Goal: Task Accomplishment & Management: Complete application form

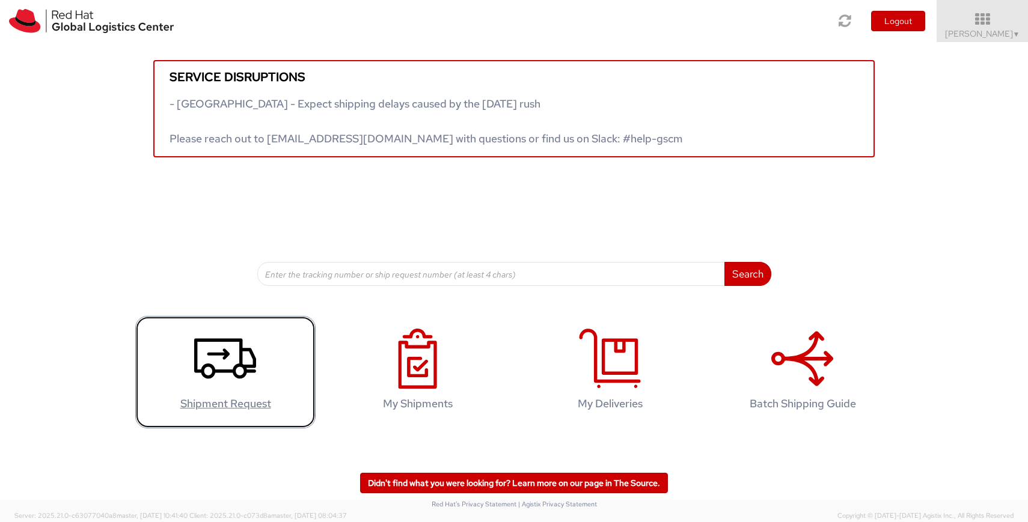
click at [254, 409] on h4 "Shipment Request" at bounding box center [225, 404] width 155 height 12
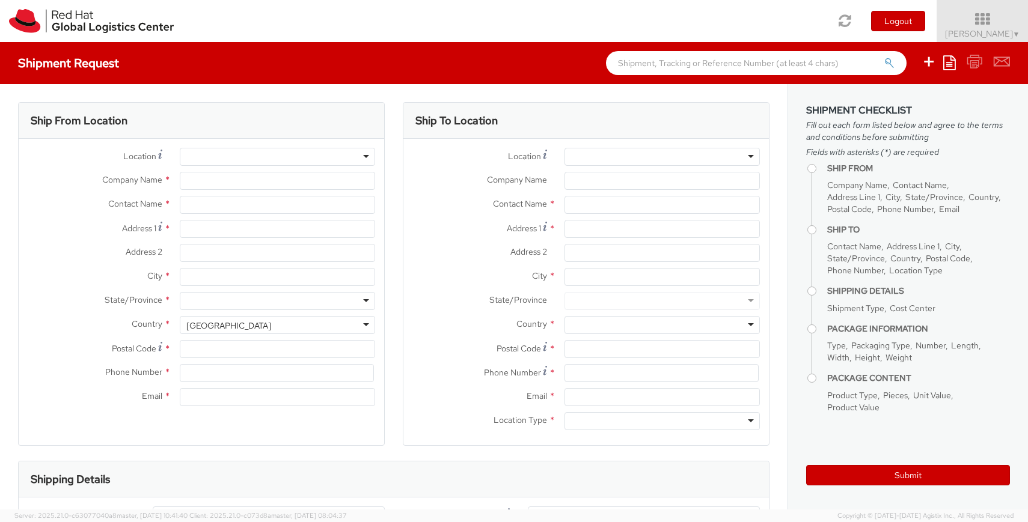
select select "821"
select select
click at [670, 158] on div at bounding box center [661, 157] width 195 height 18
type input "Red Hat, Inc."
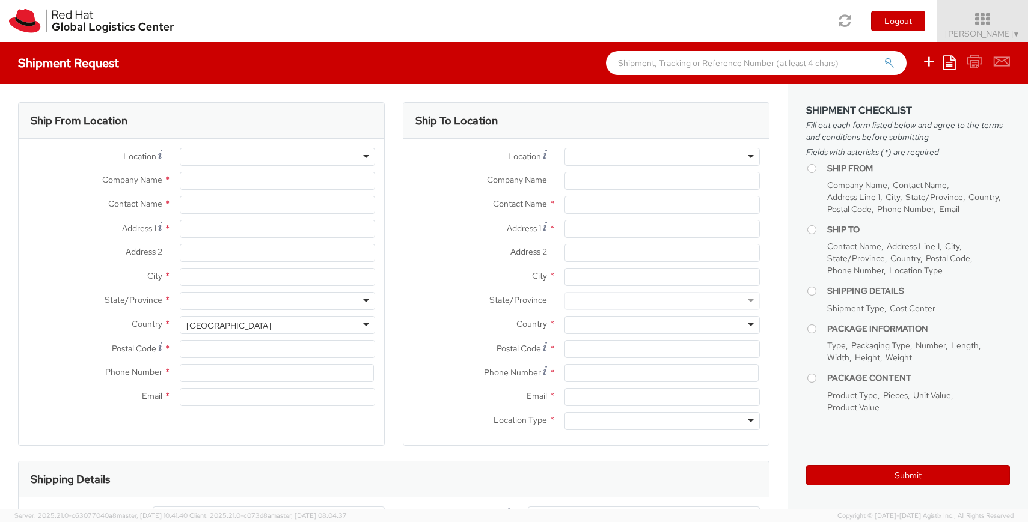
type input "Sonja Matheny"
type input "100 East Davie Street"
type input "RALEIGH"
type input "27601"
type input "919-754-4950"
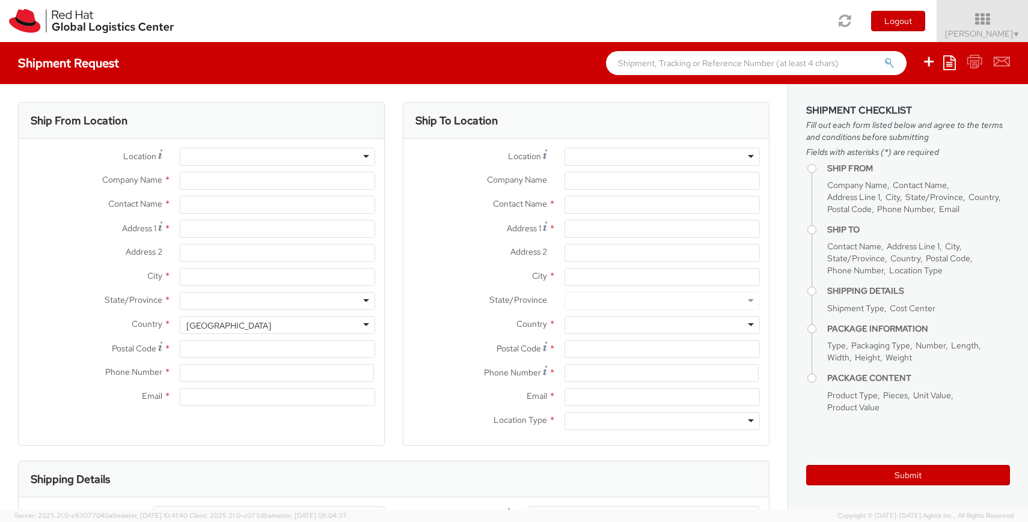
type input "smatheny@redhat.com"
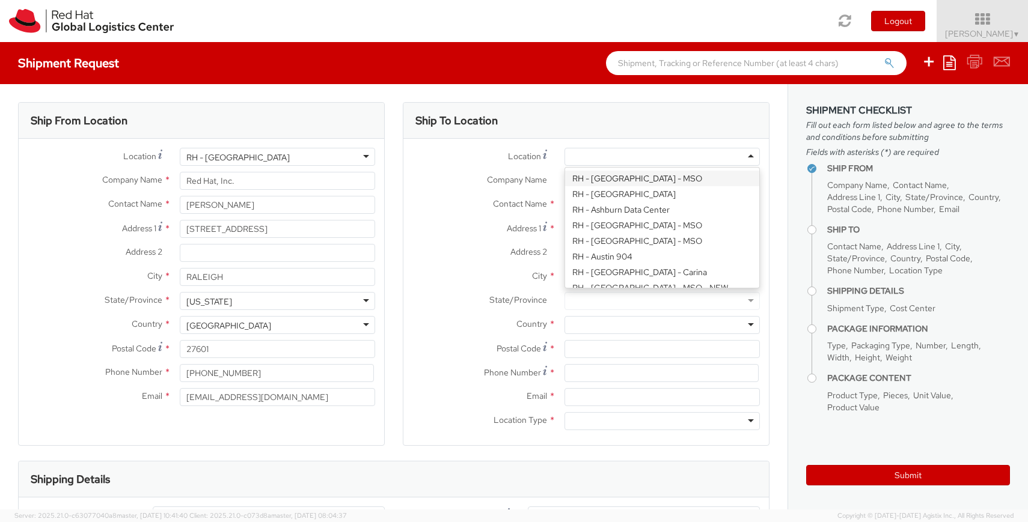
click at [685, 159] on div at bounding box center [661, 157] width 195 height 18
click at [579, 132] on div "Ship To Location" at bounding box center [585, 121] width 365 height 36
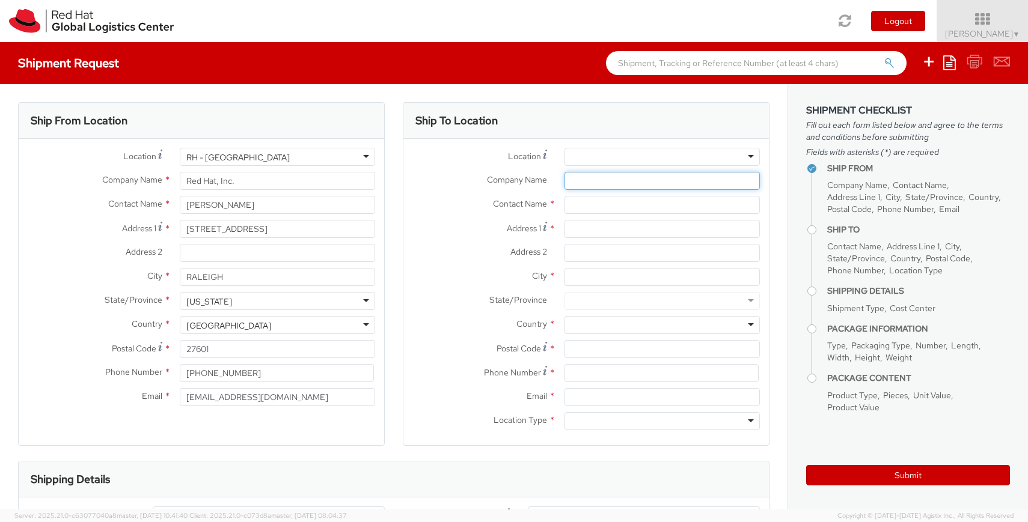
click at [647, 181] on input "Company Name *" at bounding box center [661, 181] width 195 height 18
click at [598, 209] on input "text" at bounding box center [661, 205] width 195 height 18
type input "Jay Ko"
click at [590, 251] on input "Address 2 *" at bounding box center [661, 253] width 195 height 18
click at [587, 234] on input "Address 1 *" at bounding box center [661, 229] width 195 height 18
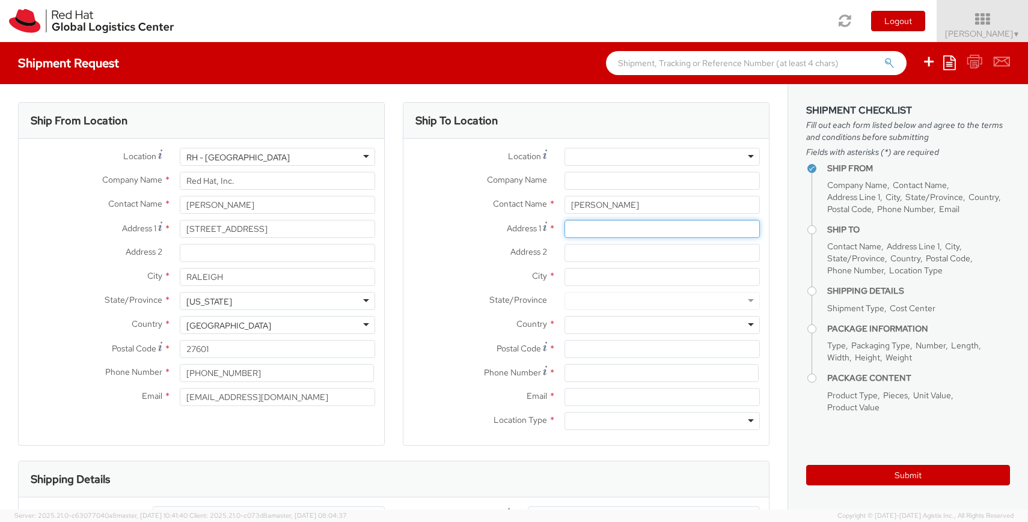
paste input "2401 Water Valley Way Knoxville, Tn 37932"
drag, startPoint x: 656, startPoint y: 228, endPoint x: 686, endPoint y: 231, distance: 30.8
click at [686, 231] on input "2401 Water Valley Way Knoxville, Tn 37932" at bounding box center [661, 229] width 195 height 18
drag, startPoint x: 694, startPoint y: 230, endPoint x: 658, endPoint y: 231, distance: 36.7
click at [658, 231] on input "2401 Water Valley Way Knoxville, Tn 37932" at bounding box center [661, 229] width 195 height 18
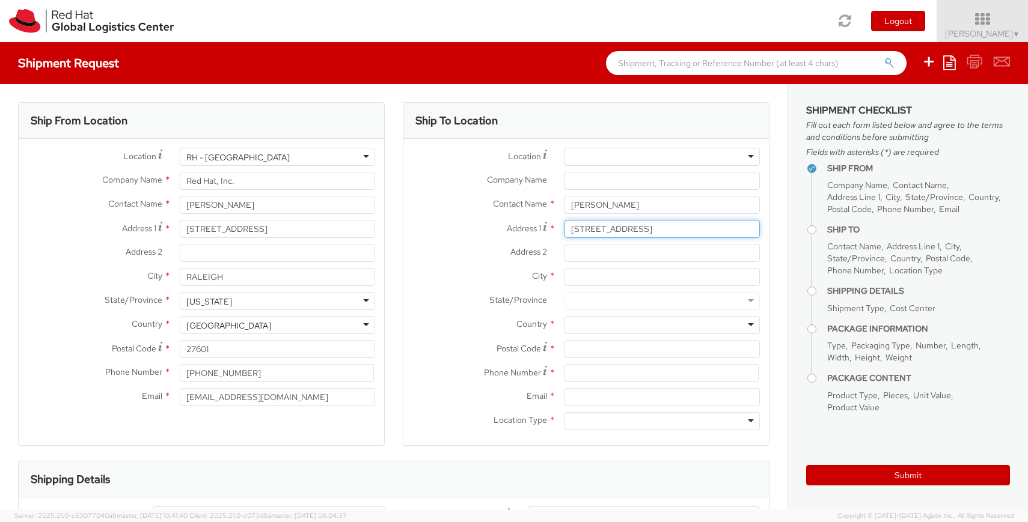
type input "2401 Water Valley Way Knoxville, Tn 37932"
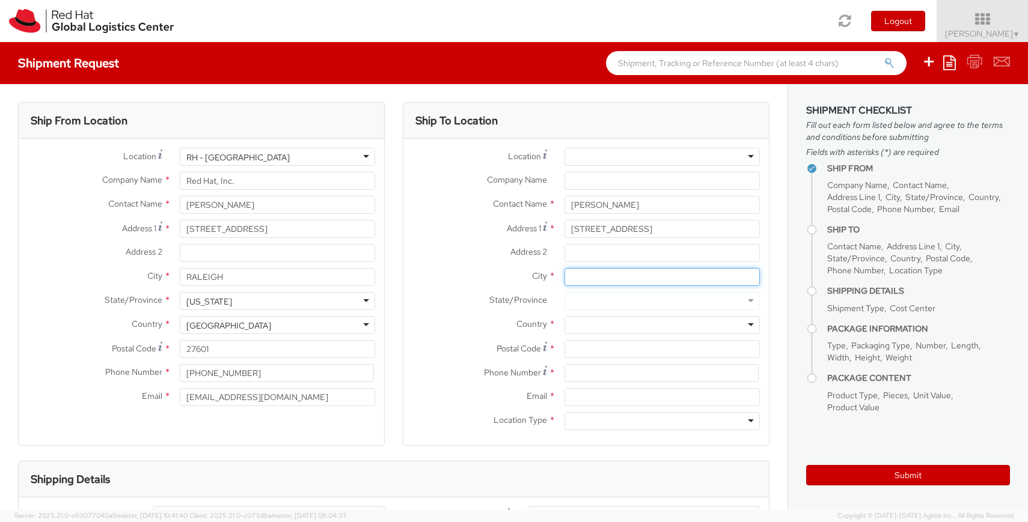
click at [604, 283] on input "City *" at bounding box center [661, 277] width 195 height 18
paste input "Knoxville,"
type input "Knoxville"
click at [665, 241] on div "Address 1 * 2401 Water Valley Way Knoxville, Tn 37932" at bounding box center [585, 232] width 365 height 24
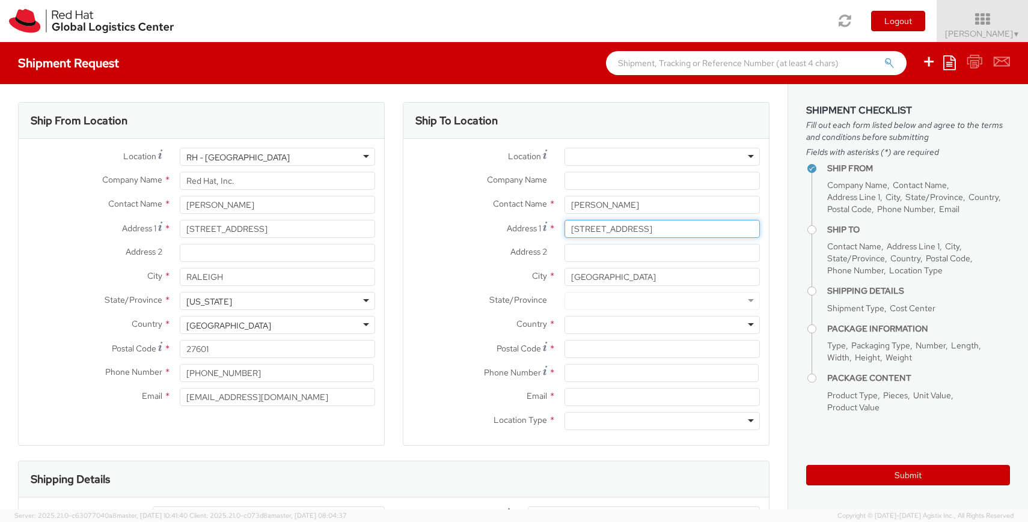
drag, startPoint x: 706, startPoint y: 229, endPoint x: 740, endPoint y: 228, distance: 33.7
click at [740, 228] on input "2401 Water Valley Way Knoxville, Tn 37932" at bounding box center [661, 229] width 195 height 18
click at [587, 296] on div at bounding box center [661, 301] width 195 height 18
click at [587, 300] on div at bounding box center [661, 301] width 195 height 18
click at [587, 302] on div at bounding box center [661, 301] width 195 height 18
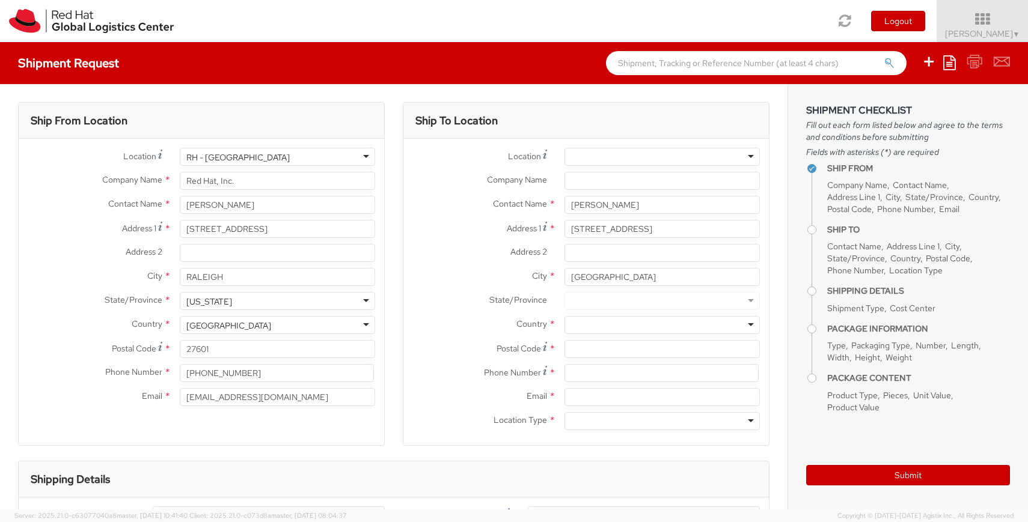
click at [593, 300] on div at bounding box center [661, 301] width 195 height 18
click at [750, 295] on div at bounding box center [661, 301] width 195 height 18
click at [750, 298] on div at bounding box center [661, 301] width 195 height 18
drag, startPoint x: 692, startPoint y: 227, endPoint x: 775, endPoint y: 229, distance: 82.4
click at [762, 229] on div "2401 Water Valley Way Knoxville, Tn 37932" at bounding box center [661, 229] width 213 height 18
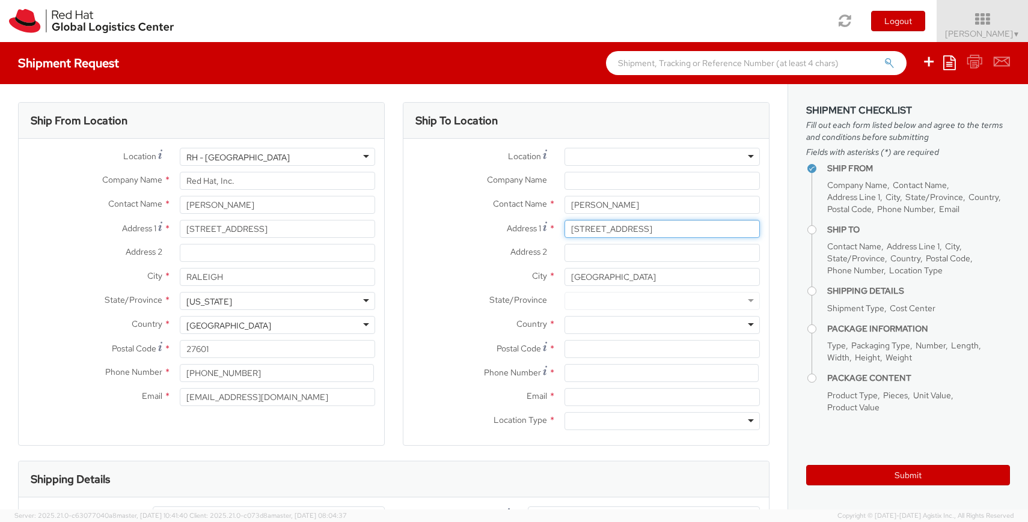
click at [754, 230] on input "2401 Water Valley Way Knoxville, Tn 37932" at bounding box center [661, 229] width 195 height 18
click at [625, 209] on input "Jay Ko" at bounding box center [661, 205] width 195 height 18
drag, startPoint x: 588, startPoint y: 203, endPoint x: 623, endPoint y: 201, distance: 35.5
click at [623, 201] on input "Jay Ko" at bounding box center [661, 205] width 195 height 18
paste input "ehler"
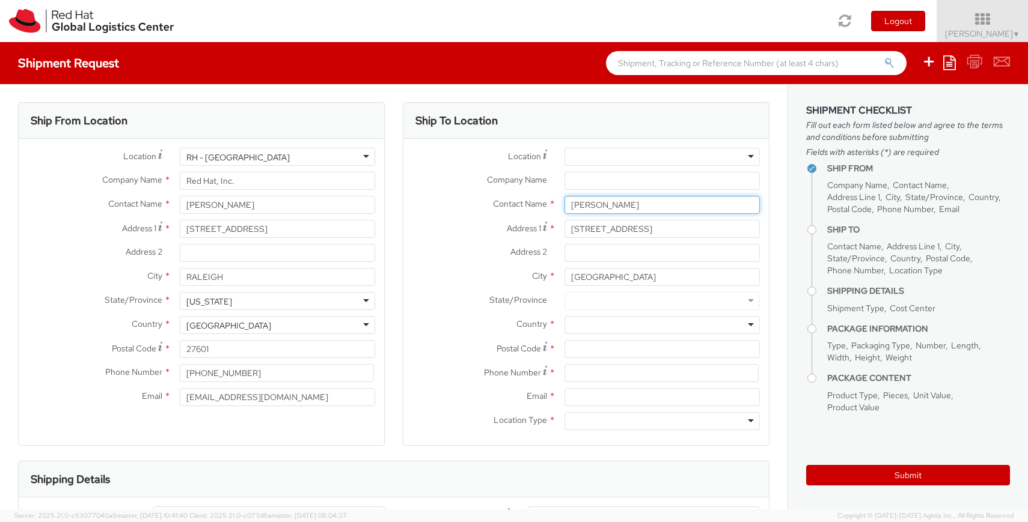
type input "Jay Koehler"
click at [611, 230] on div "Red Hat - ( Jay Koehler )" at bounding box center [662, 228] width 194 height 18
type input "Red Hat"
type input "jkoehler@redhat.com"
click at [605, 210] on input "Jay Koehler" at bounding box center [661, 205] width 195 height 18
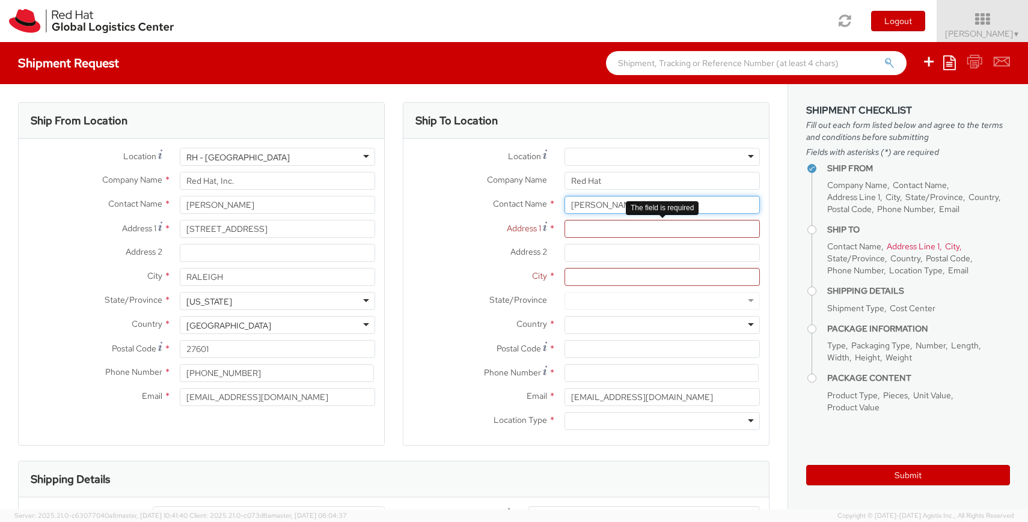
type input "Jay Koehler"
click at [608, 231] on input "Address 1 *" at bounding box center [661, 229] width 195 height 18
paste input "2401 Water Valley Way"
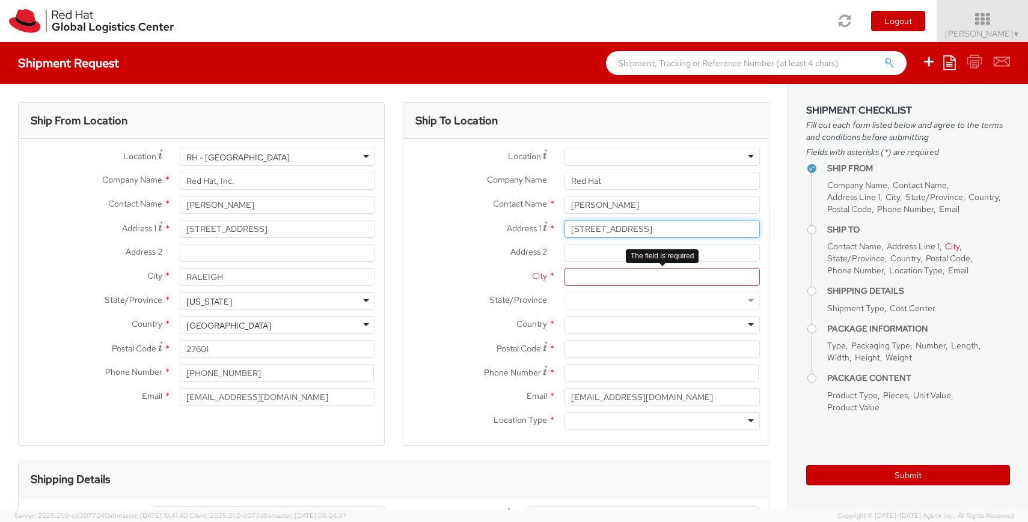
type input "2401 Water Valley Way"
click at [601, 282] on input "City *" at bounding box center [661, 277] width 195 height 18
click at [612, 281] on input "City *" at bounding box center [661, 277] width 195 height 18
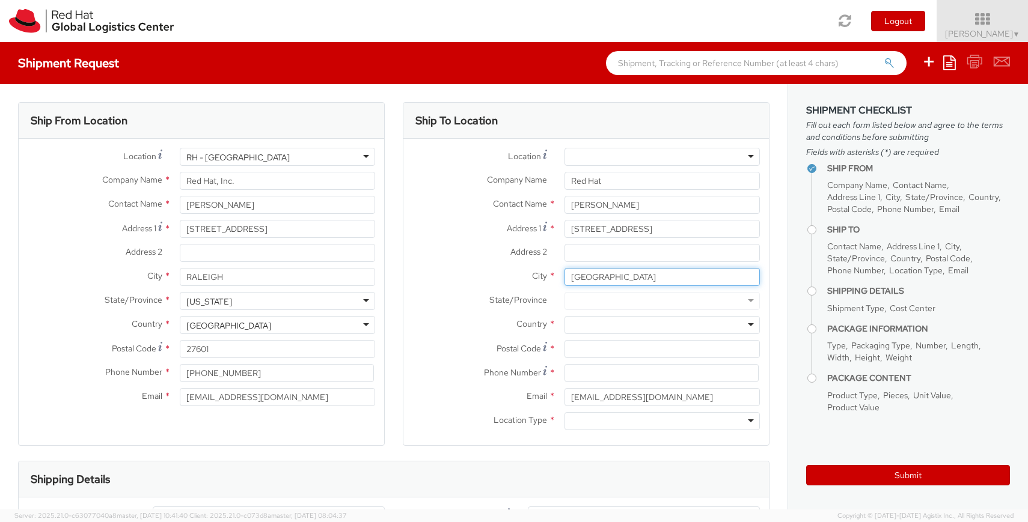
type input "Knoxville"
click at [613, 295] on div at bounding box center [661, 301] width 195 height 18
click at [614, 303] on div at bounding box center [661, 301] width 195 height 18
drag, startPoint x: 717, startPoint y: 295, endPoint x: 718, endPoint y: 301, distance: 6.3
click at [717, 296] on div at bounding box center [661, 301] width 195 height 18
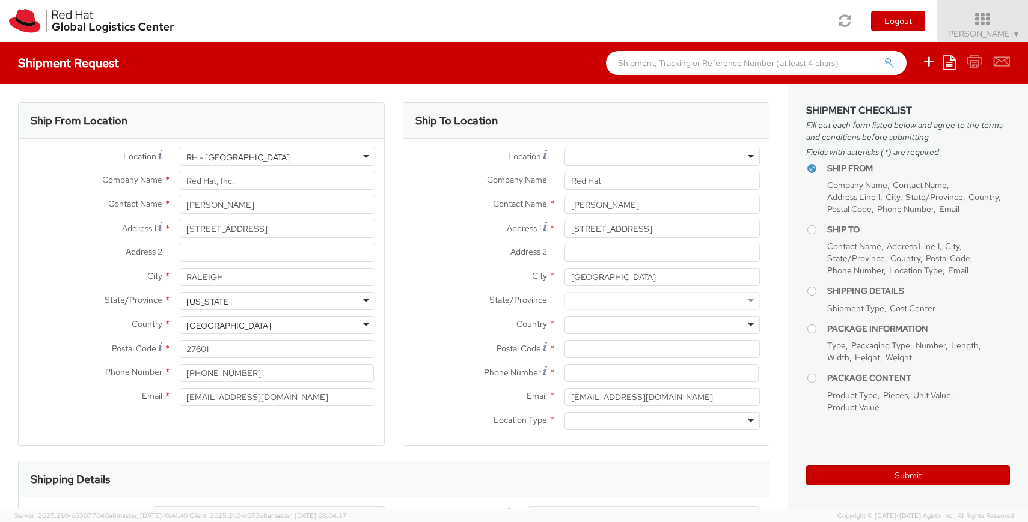
click at [748, 305] on div at bounding box center [661, 301] width 195 height 18
click at [711, 336] on div "Country * Afghanistan Albania Algeria American Samoa Andorra Angola Anguilla An…" at bounding box center [585, 328] width 365 height 24
click at [740, 328] on div at bounding box center [661, 325] width 195 height 18
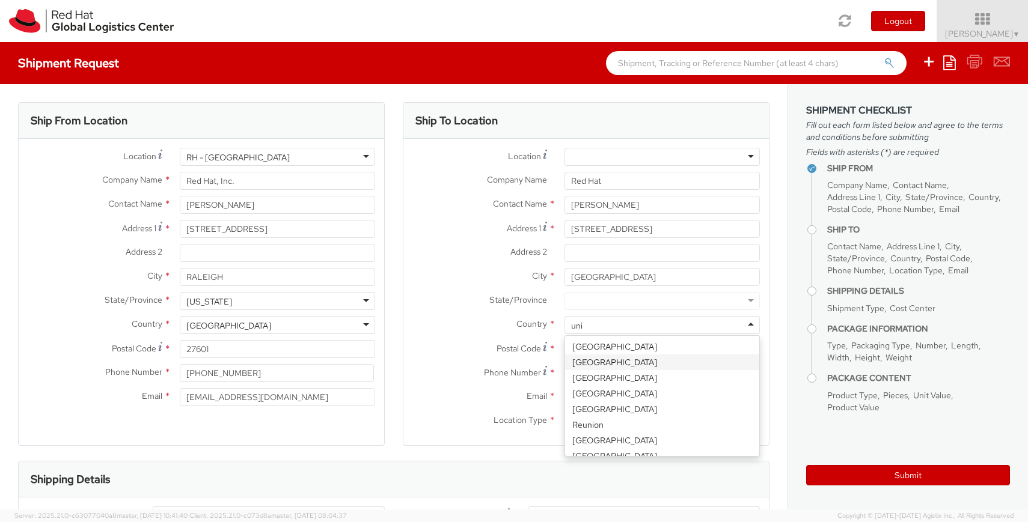
type input "unit"
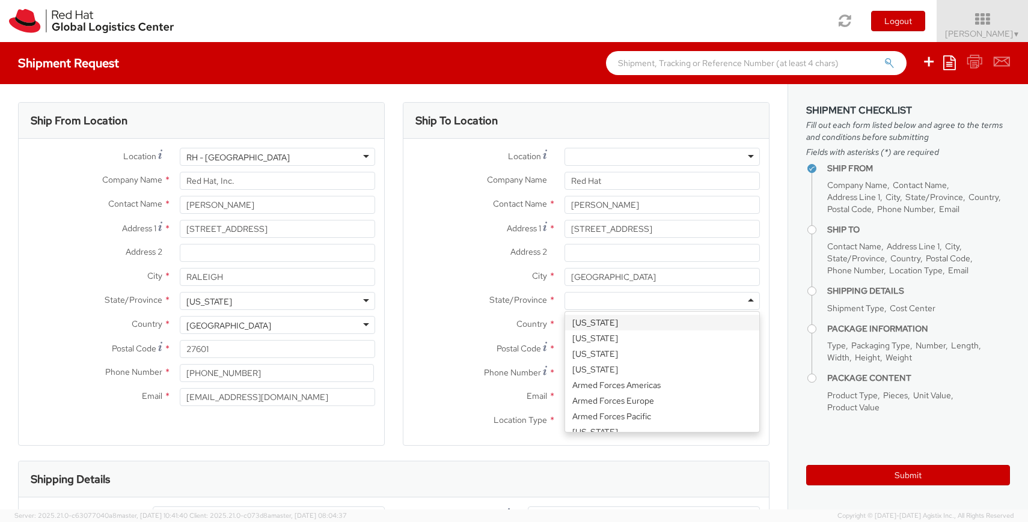
click at [682, 299] on div at bounding box center [661, 301] width 195 height 18
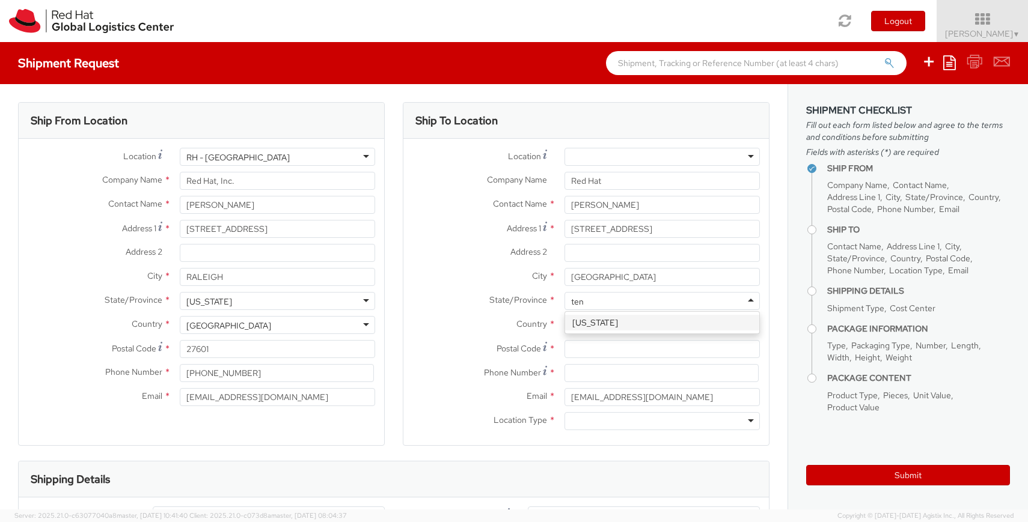
type input "tenn"
click at [622, 350] on input "Postal Code *" at bounding box center [661, 349] width 195 height 18
paste input "37932"
type input "37932"
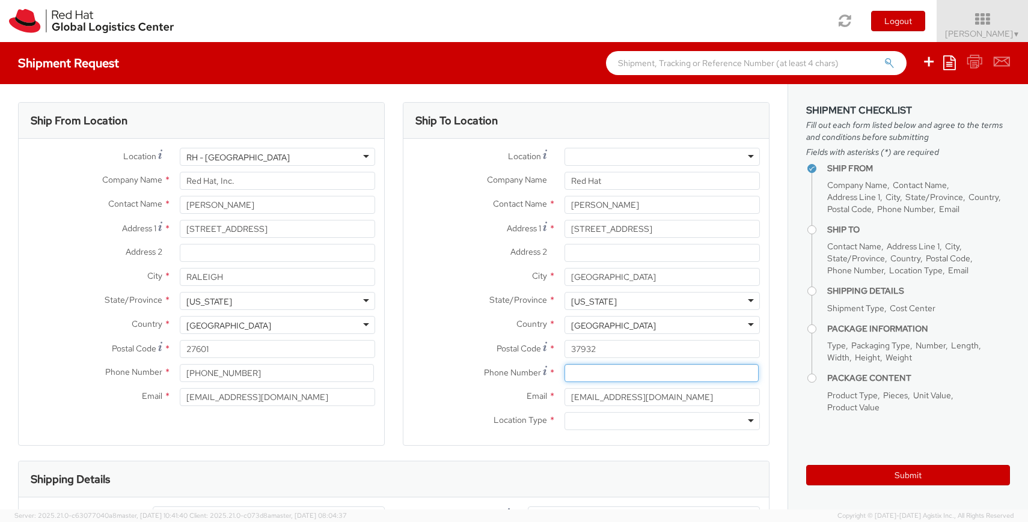
click at [608, 374] on input at bounding box center [661, 373] width 194 height 18
type input "9198244762"
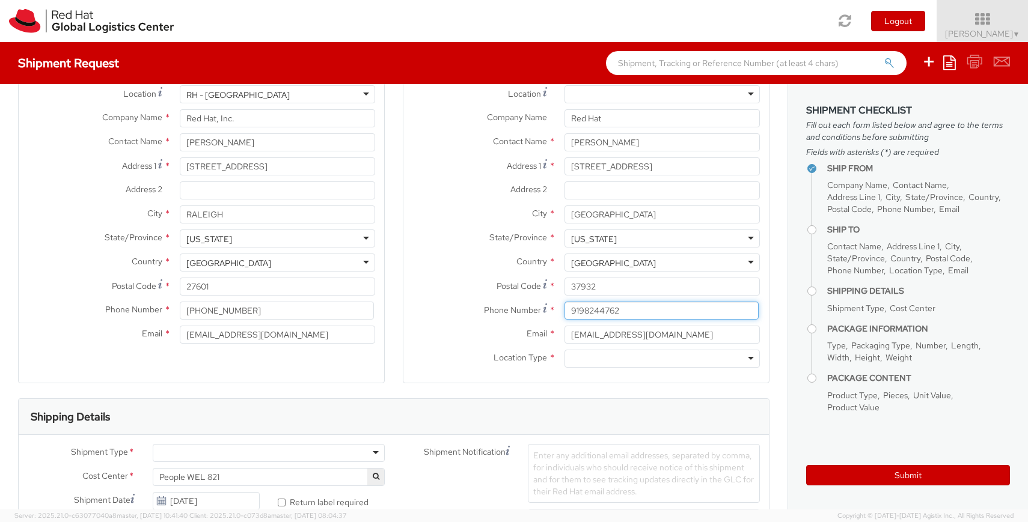
scroll to position [80, 0]
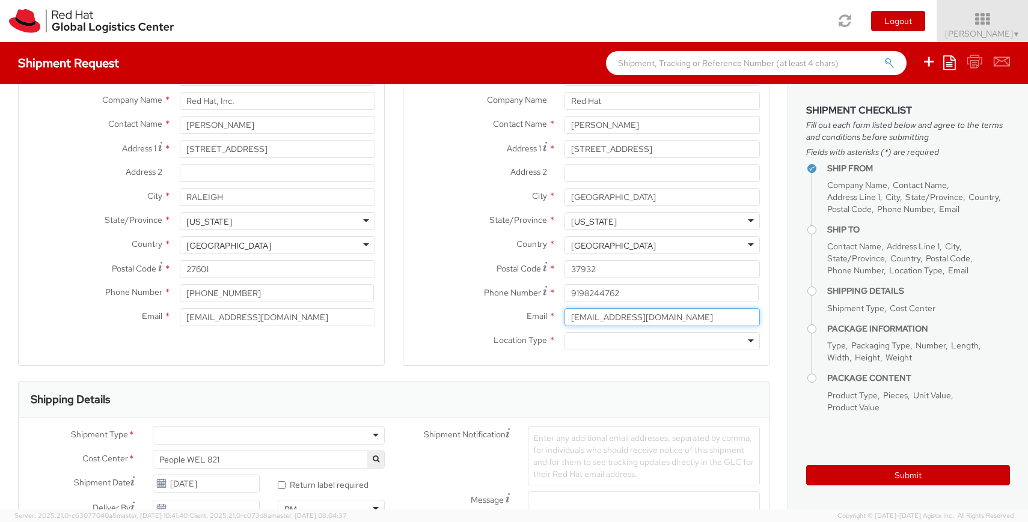
click at [597, 313] on input "jkoehler@redhat.com" at bounding box center [661, 317] width 195 height 18
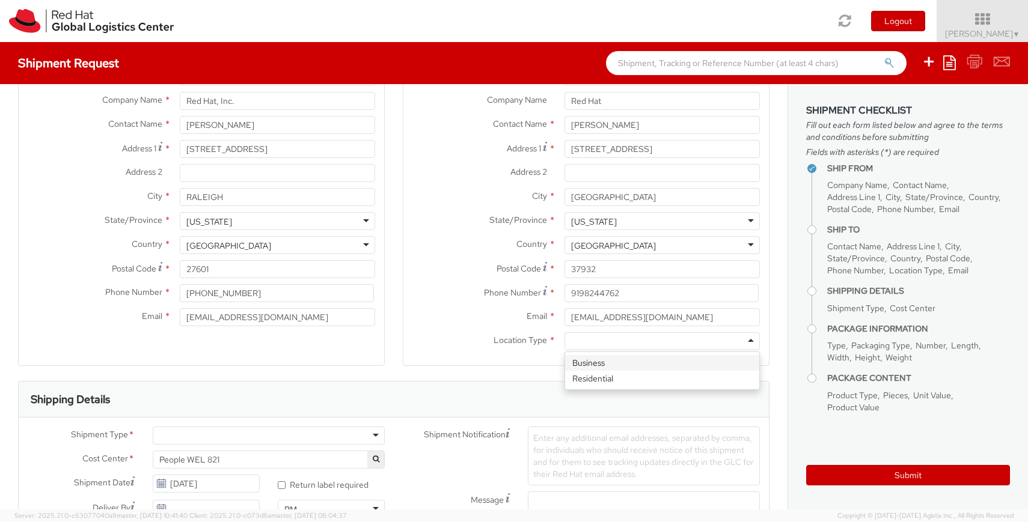
click at [597, 343] on div at bounding box center [661, 341] width 195 height 18
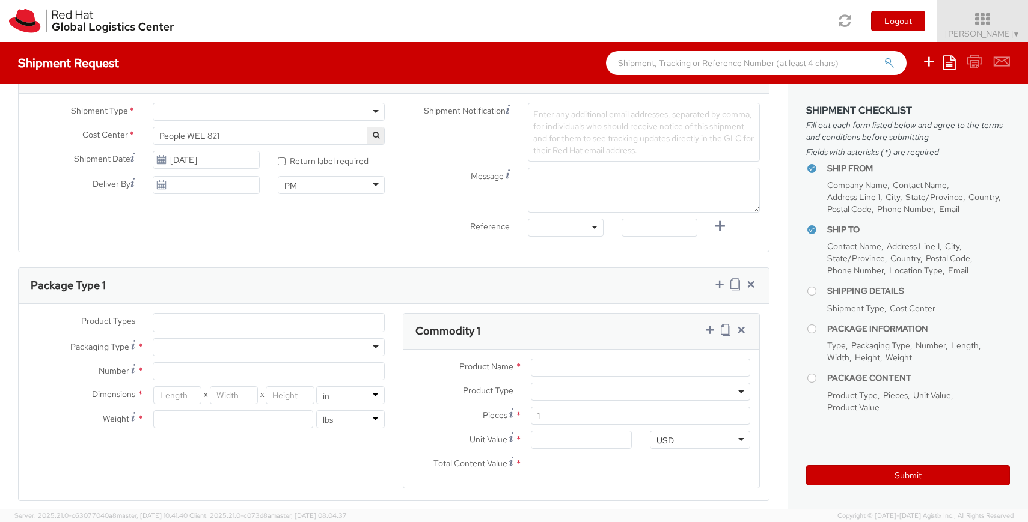
scroll to position [373, 0]
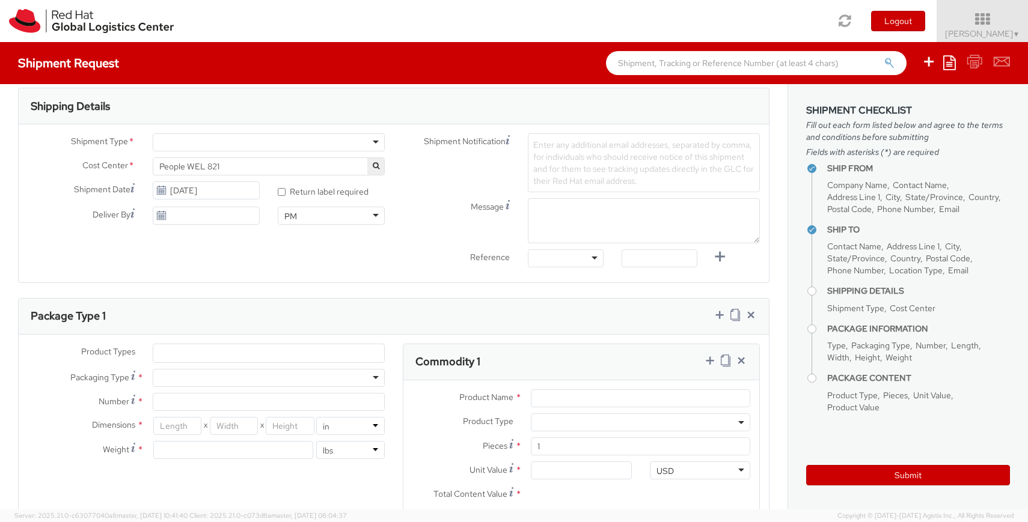
drag, startPoint x: 366, startPoint y: 136, endPoint x: 369, endPoint y: 143, distance: 7.8
click at [366, 136] on div at bounding box center [269, 142] width 232 height 18
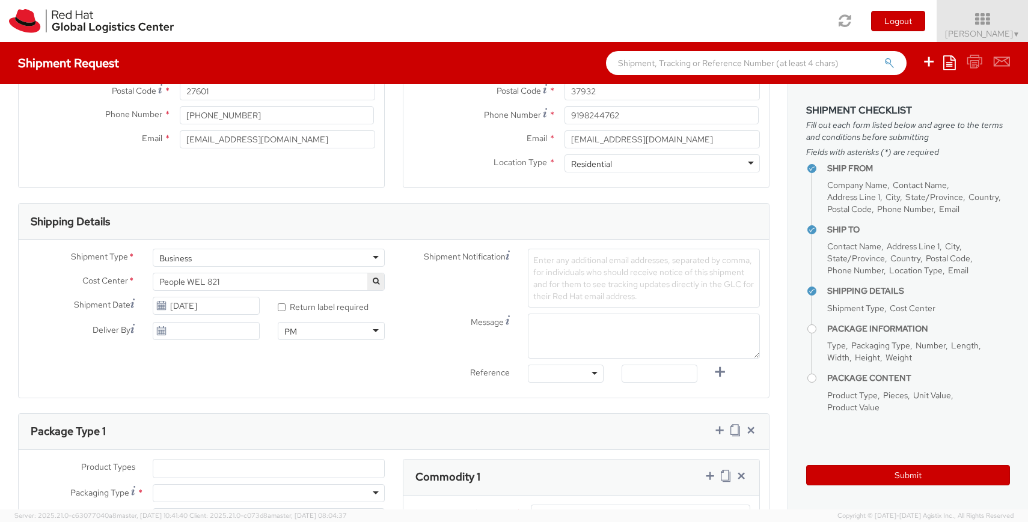
scroll to position [259, 0]
click at [565, 275] on span "Enter any additional email addresses, separated by comma, for individuals who s…" at bounding box center [643, 277] width 221 height 47
click at [560, 300] on div "Shipment Notification Enter any additional email addresses, separated by comma,…" at bounding box center [581, 318] width 375 height 140
click at [552, 336] on textarea "car" at bounding box center [644, 335] width 232 height 45
type textarea "c"
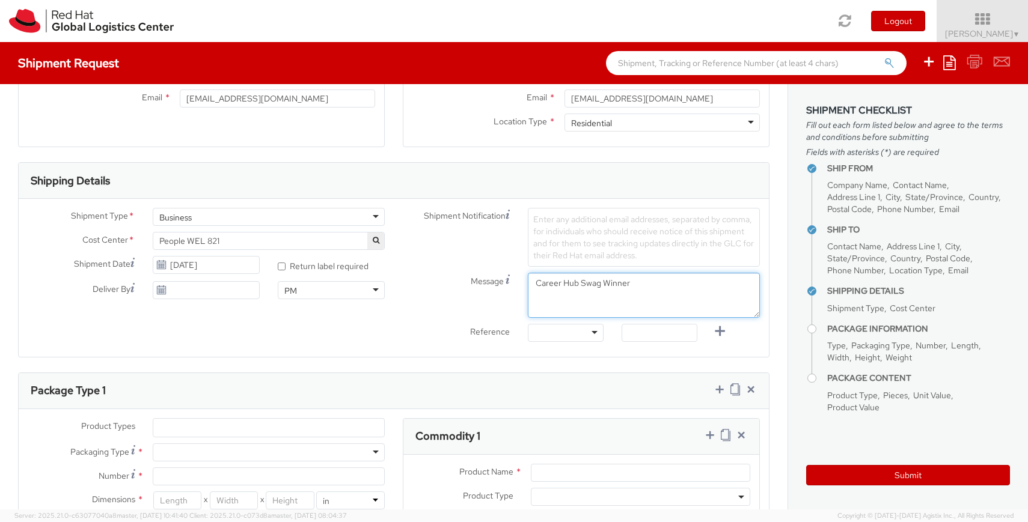
scroll to position [333, 0]
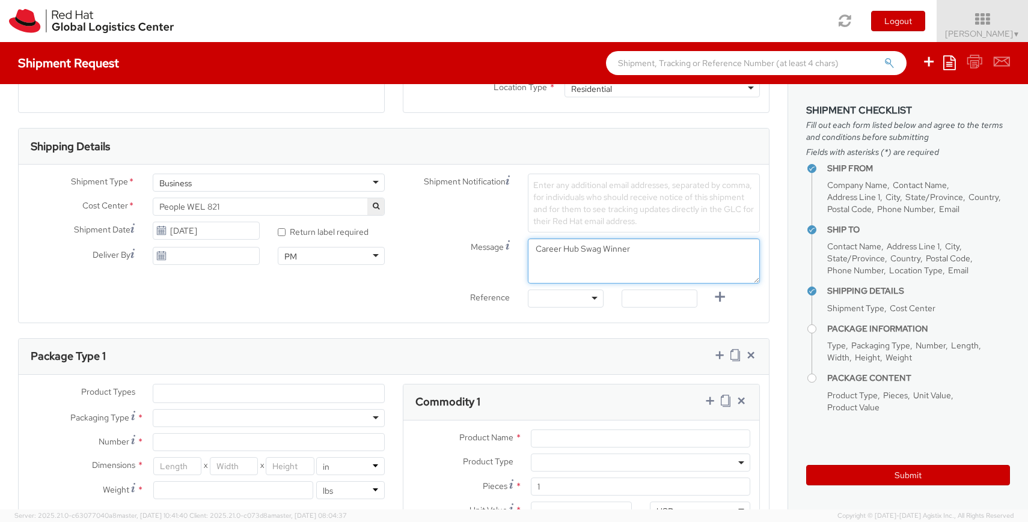
type textarea "Career Hub Swag Winner"
select select "SERVER"
click at [157, 398] on li "× Server" at bounding box center [177, 394] width 40 height 12
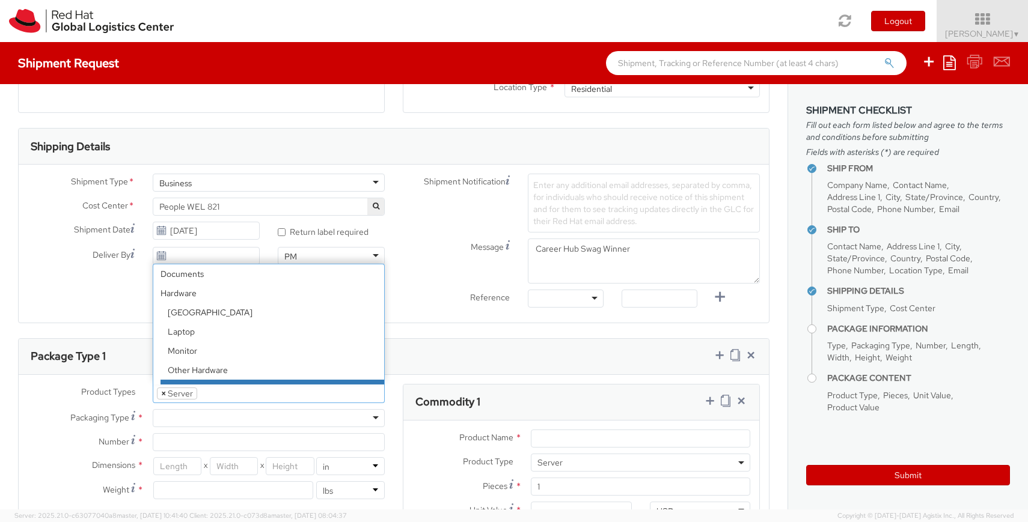
scroll to position [53, 0]
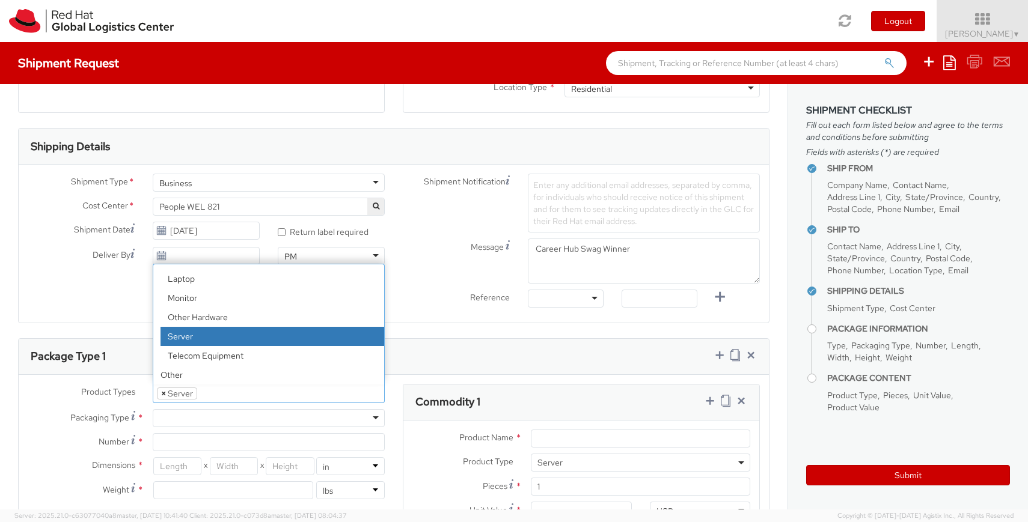
click at [161, 396] on span "×" at bounding box center [163, 393] width 5 height 11
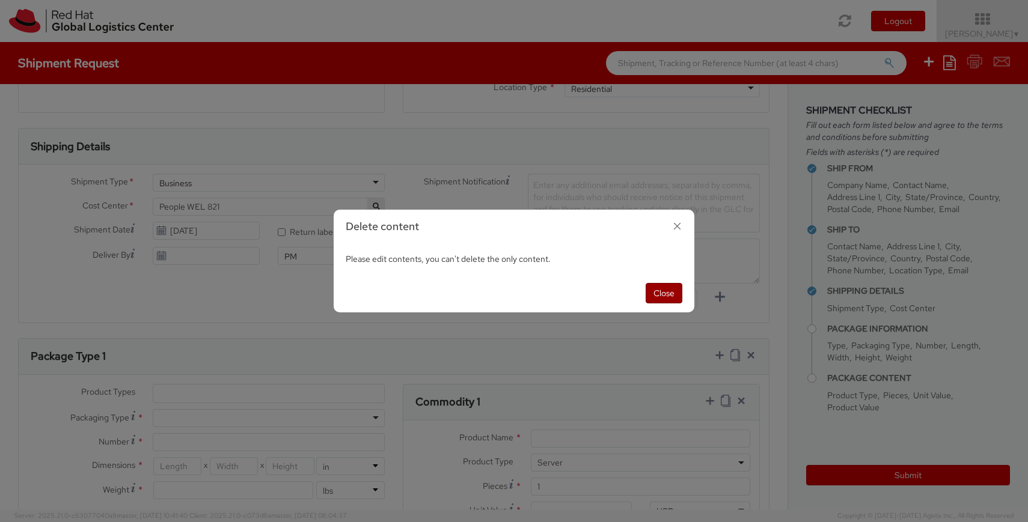
click at [662, 295] on button "Close" at bounding box center [664, 293] width 37 height 20
select select "SERVER"
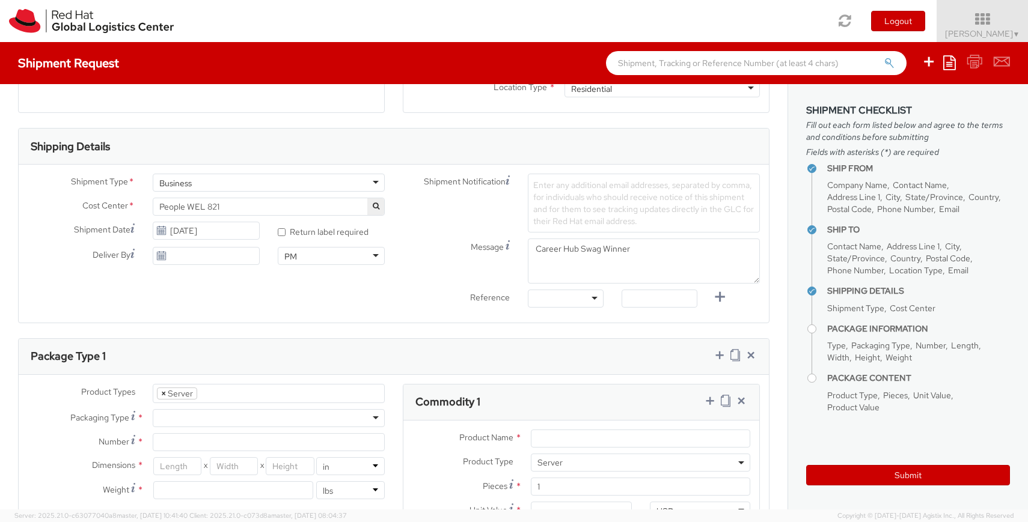
click at [161, 395] on span "×" at bounding box center [163, 393] width 5 height 11
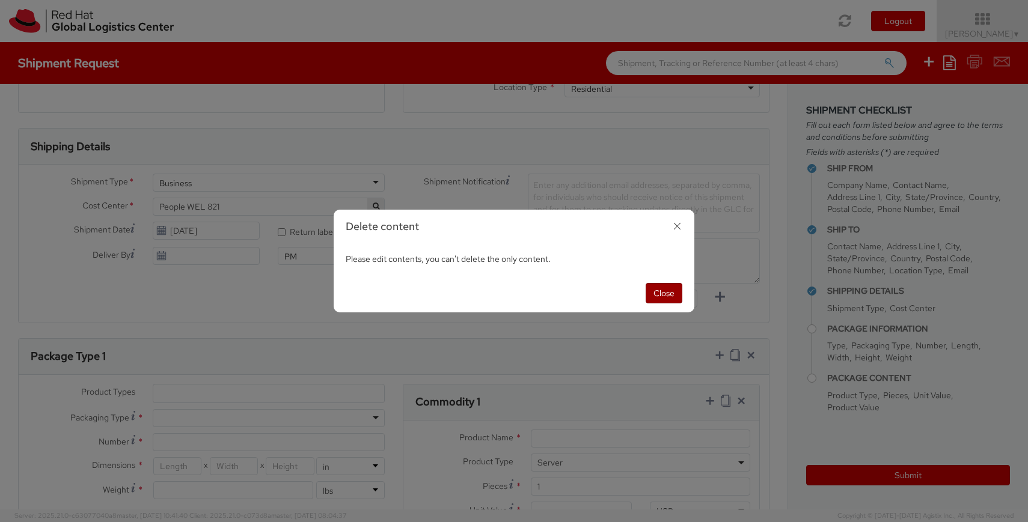
click at [664, 289] on button "Close" at bounding box center [664, 293] width 37 height 20
select select "SERVER"
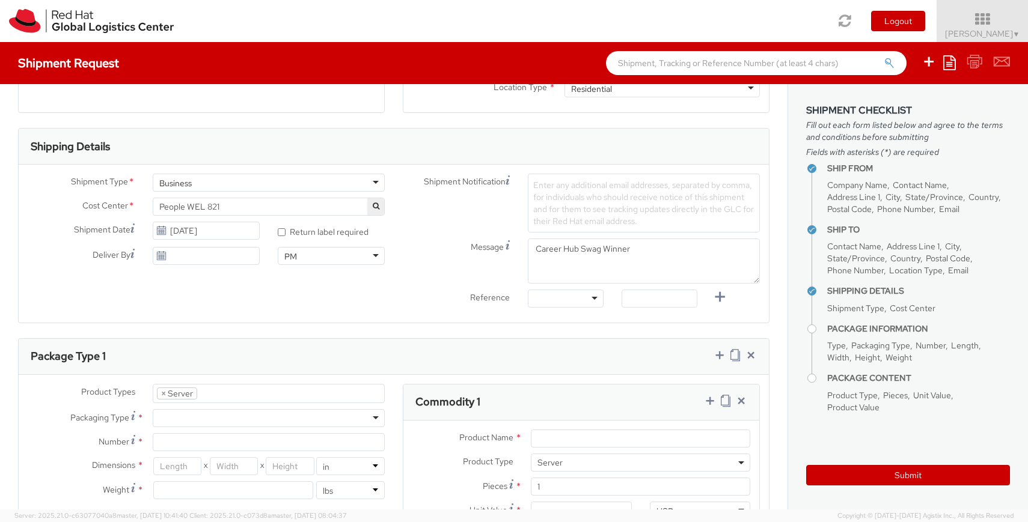
click at [280, 394] on ul "× Server" at bounding box center [268, 394] width 231 height 18
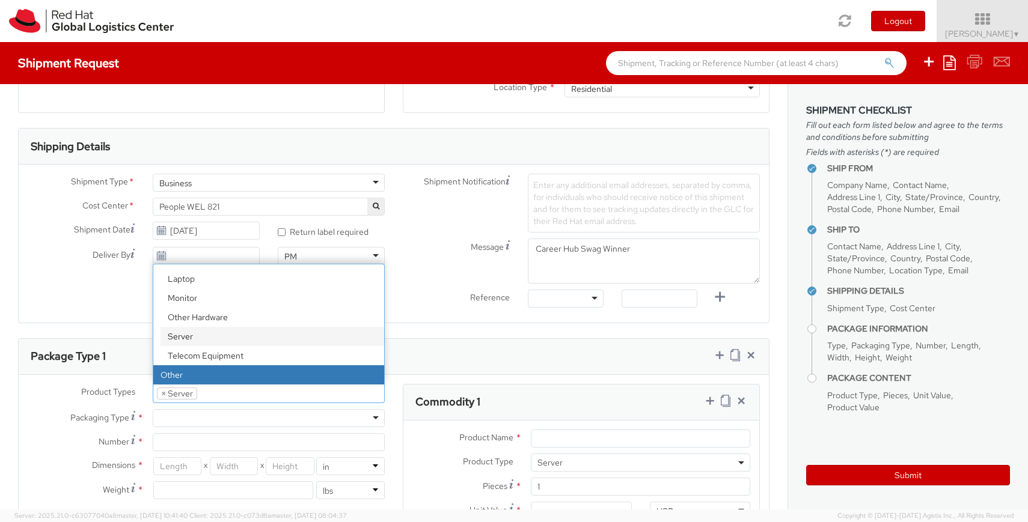
select select "OTHER"
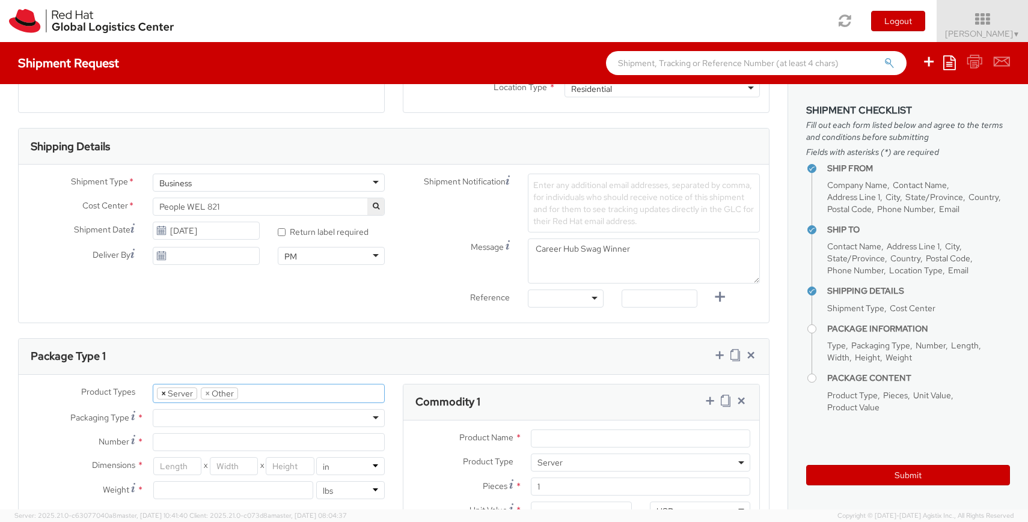
click at [163, 394] on span "×" at bounding box center [163, 393] width 5 height 11
select select "OTHER"
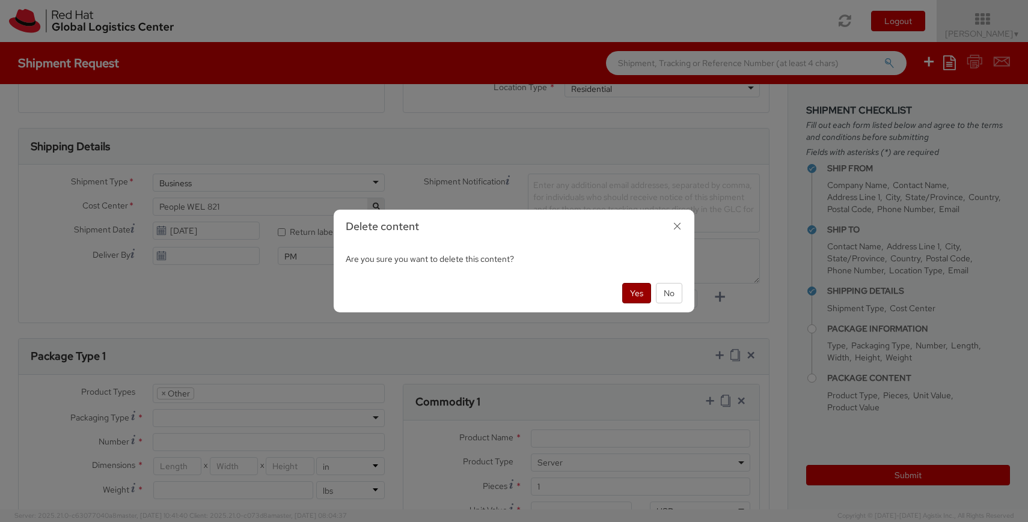
click at [625, 295] on button "Yes" at bounding box center [636, 293] width 29 height 20
select select "OTHER"
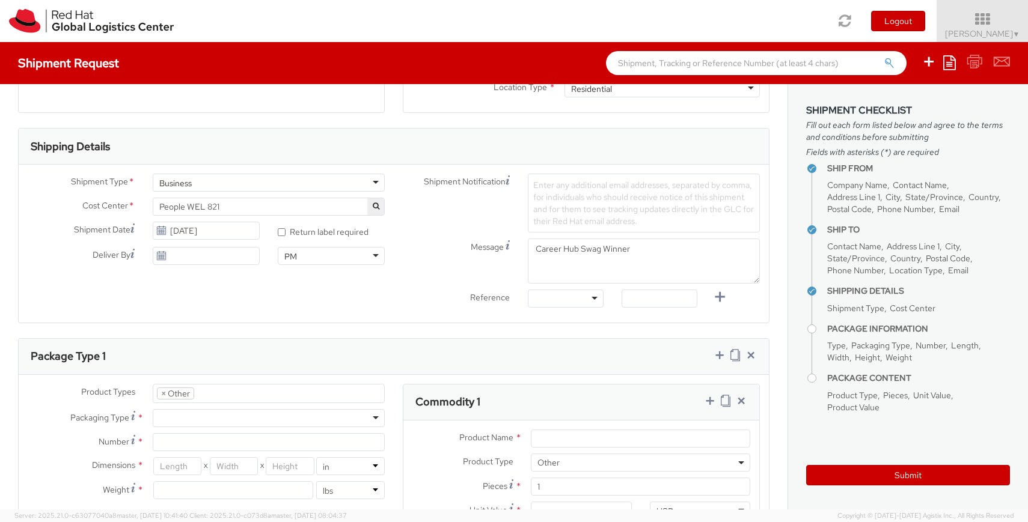
click at [189, 419] on div at bounding box center [269, 418] width 232 height 18
type input "1"
type input "9.5"
type input "12.5"
type input "0.25"
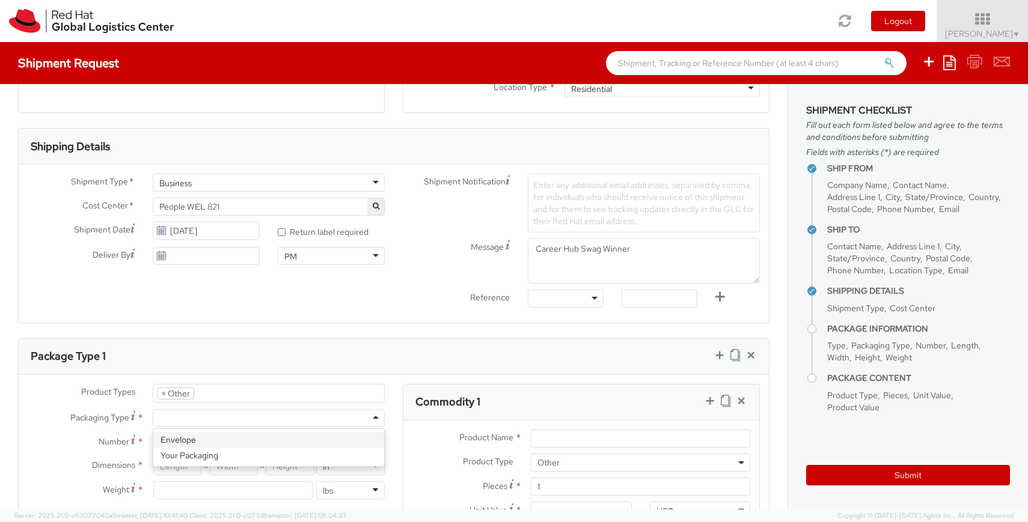
type input "1"
click at [211, 444] on input "1" at bounding box center [269, 442] width 232 height 18
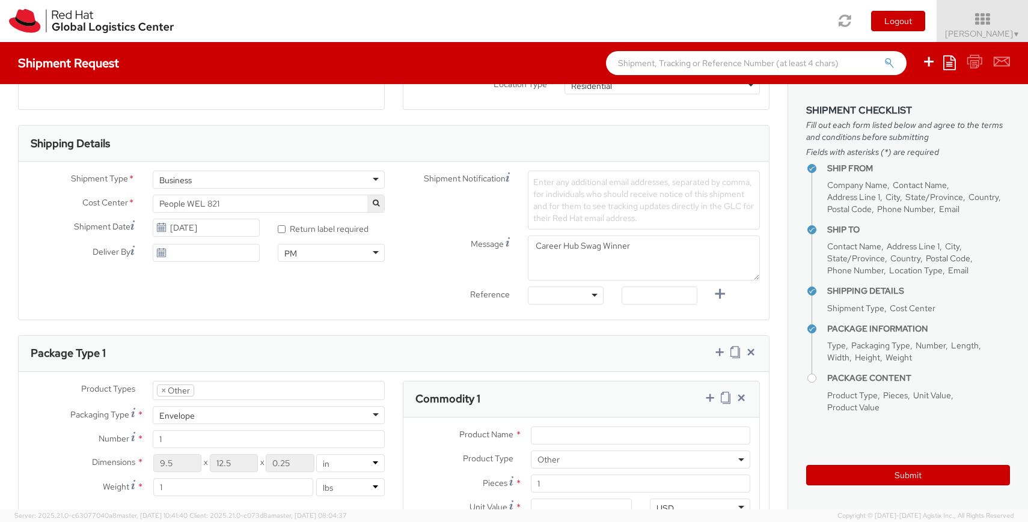
click at [78, 473] on div "Dimensions * 9.5 X 12.5 X 0.25 in cm Weight * 1 lbs kgs" at bounding box center [206, 478] width 375 height 48
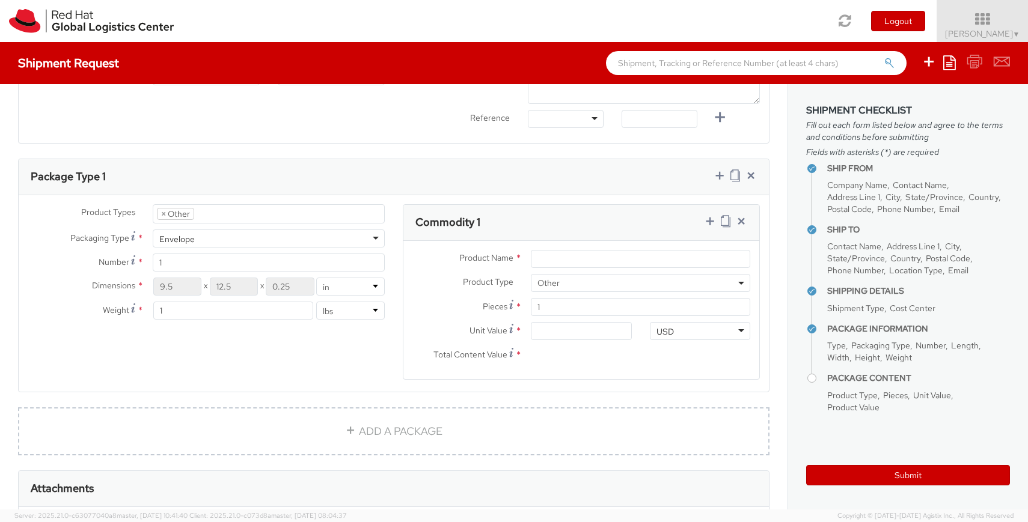
scroll to position [516, 0]
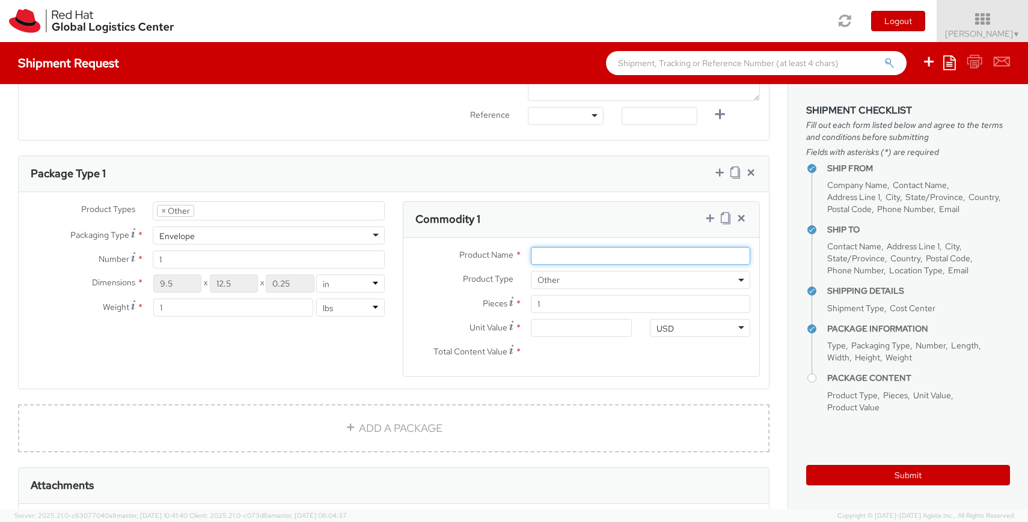
click at [563, 252] on input "Product Name *" at bounding box center [640, 256] width 219 height 18
type input "Swag"
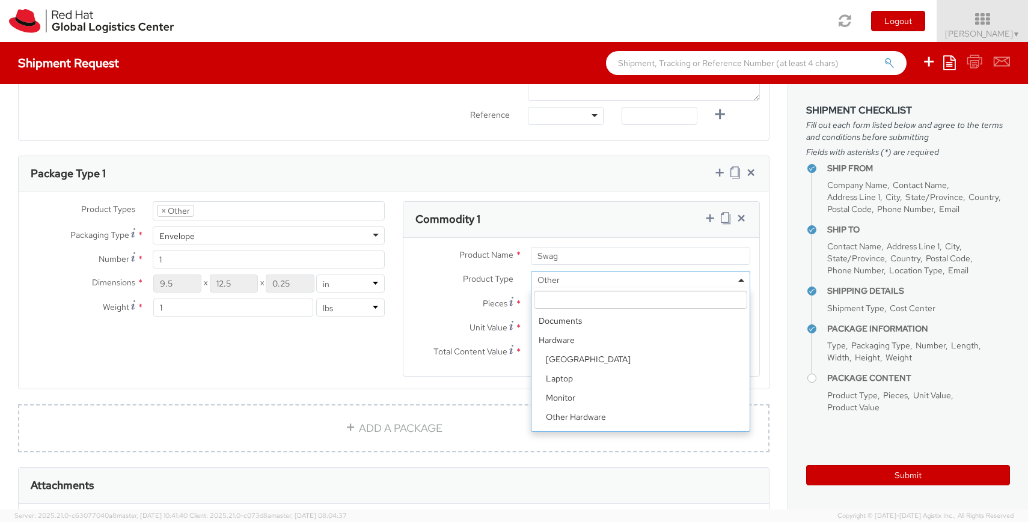
click at [591, 277] on span "Other" at bounding box center [640, 280] width 206 height 11
click at [591, 278] on span "Other" at bounding box center [640, 280] width 206 height 11
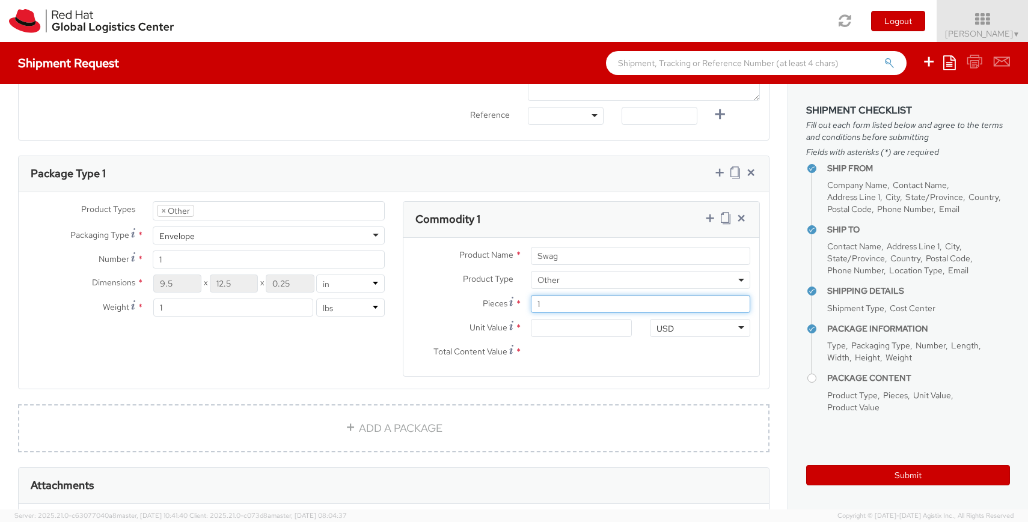
drag, startPoint x: 552, startPoint y: 303, endPoint x: 513, endPoint y: 302, distance: 39.1
click at [513, 302] on div "Pieces * 1" at bounding box center [581, 304] width 356 height 18
type input "3"
type input "0.00"
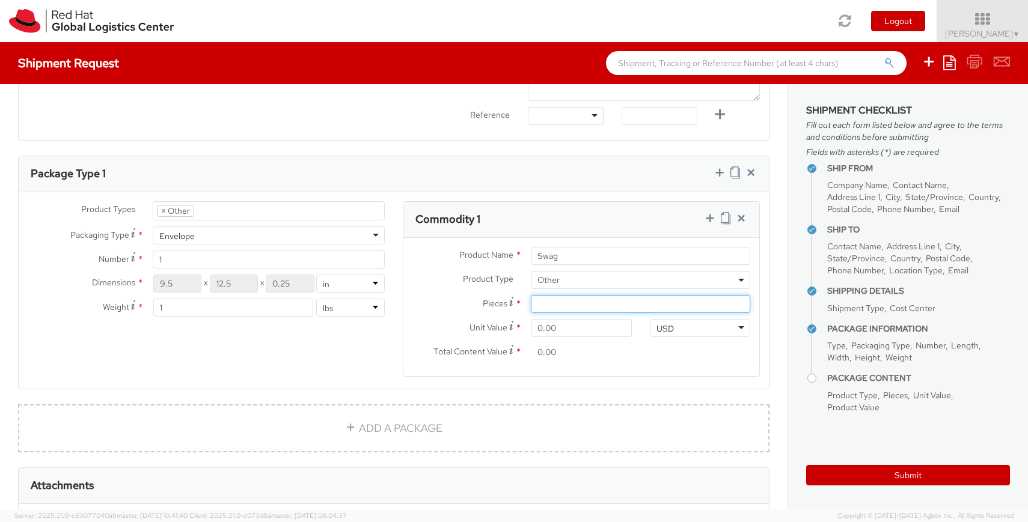
type input "1"
click at [577, 323] on input "0.00" at bounding box center [581, 328] width 100 height 18
type input "1.00"
type input "10.00"
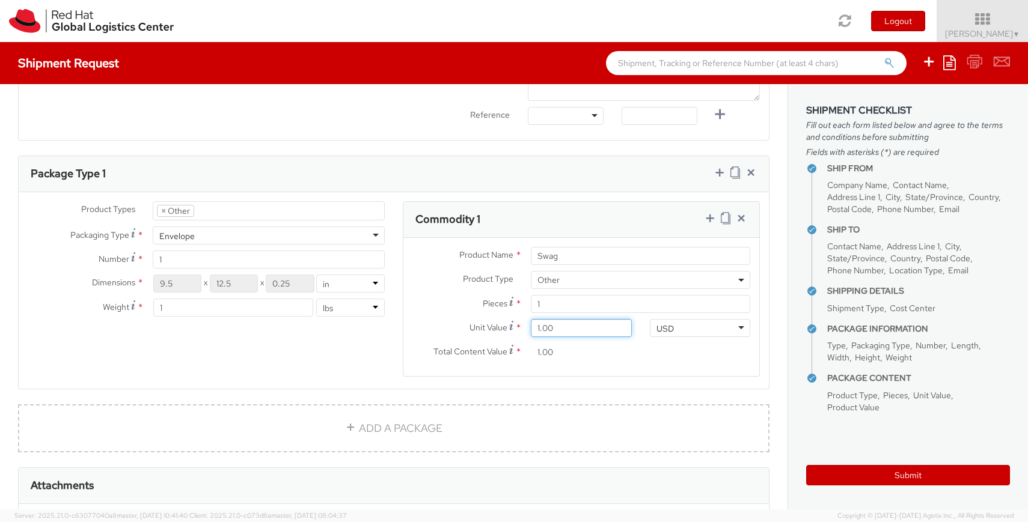
type input "10.00"
type input "100.00"
type input "10.00"
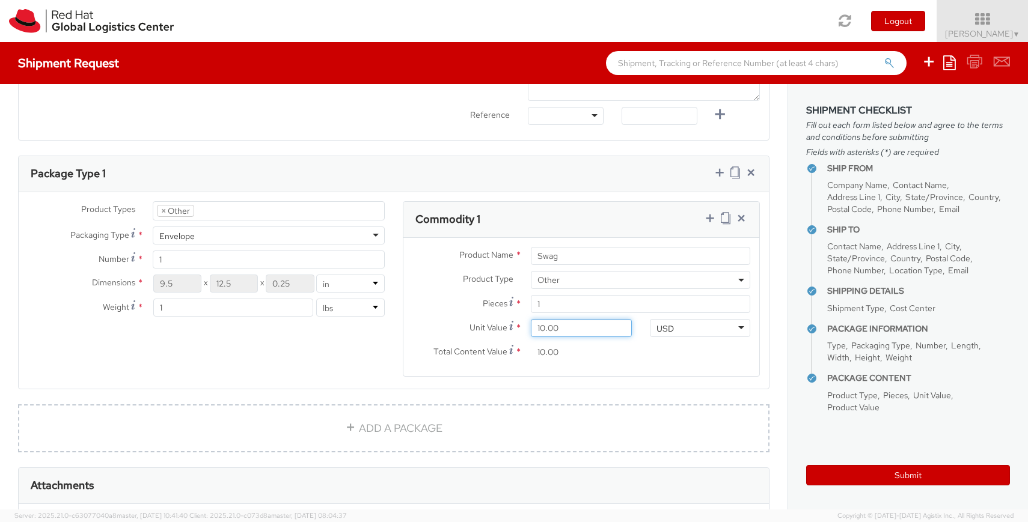
type input "1.00"
type input "0.00"
type input "5.00"
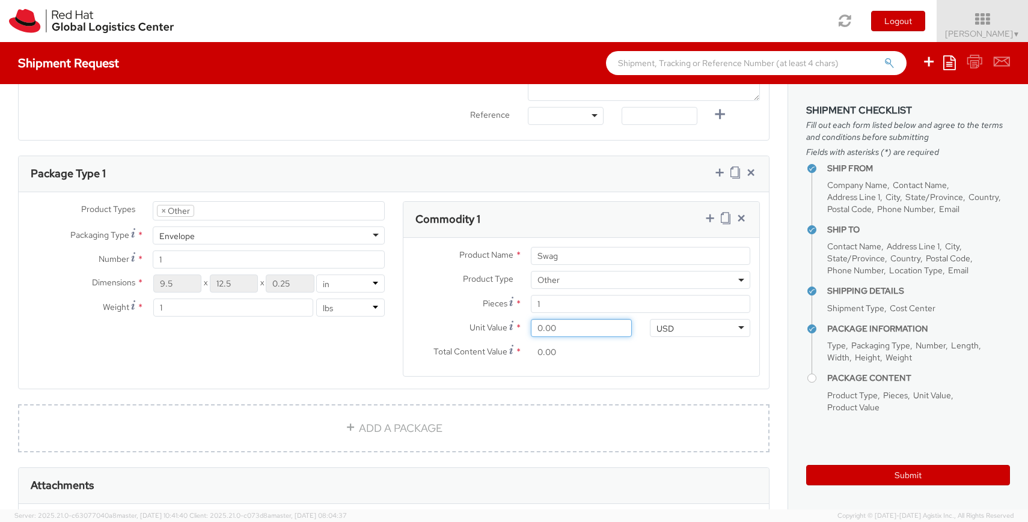
type input "5.00"
type input "50.00"
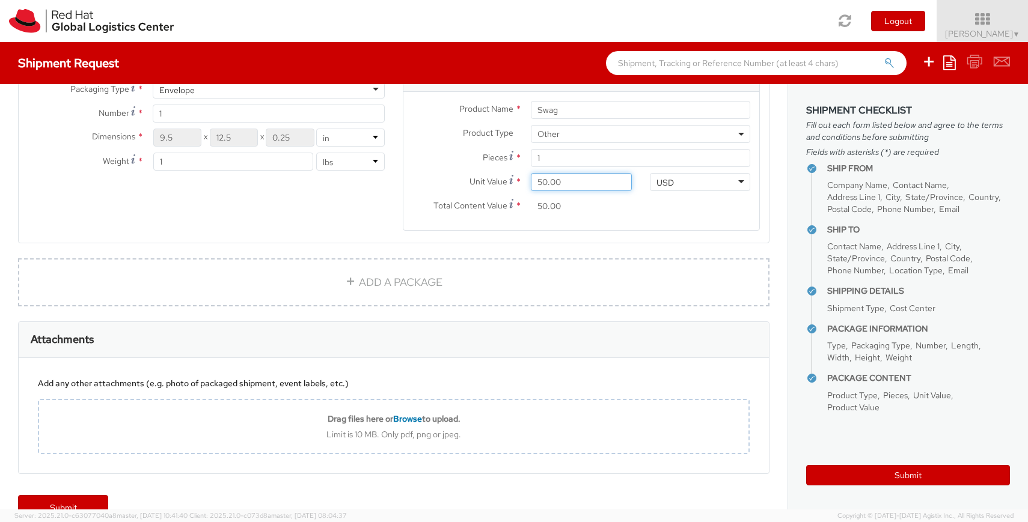
scroll to position [689, 0]
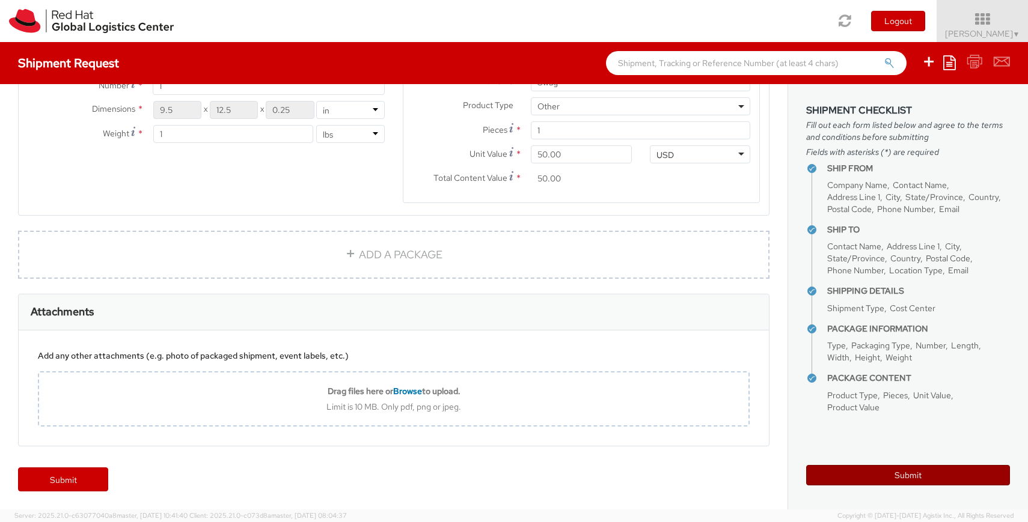
click at [896, 480] on button "Submit" at bounding box center [908, 475] width 204 height 20
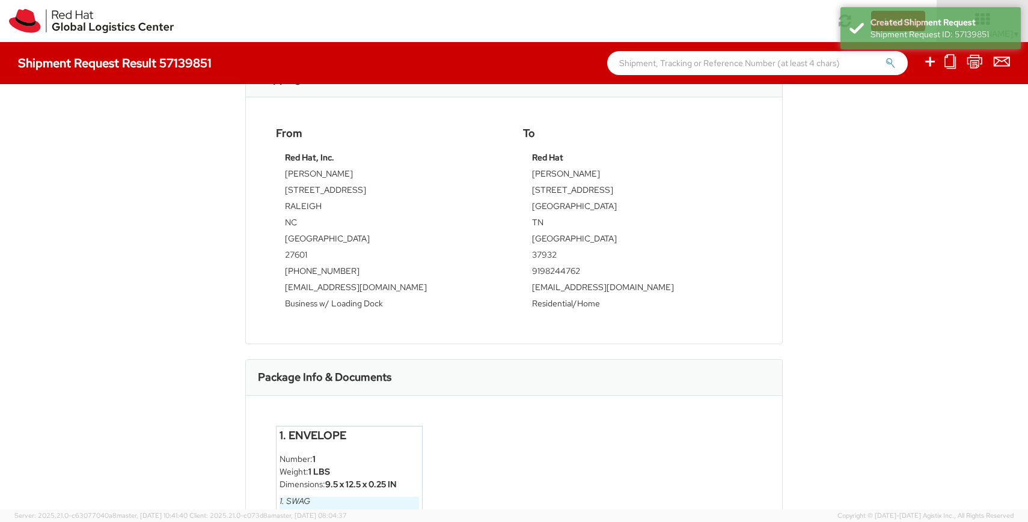
scroll to position [304, 0]
